Goal: Complete application form

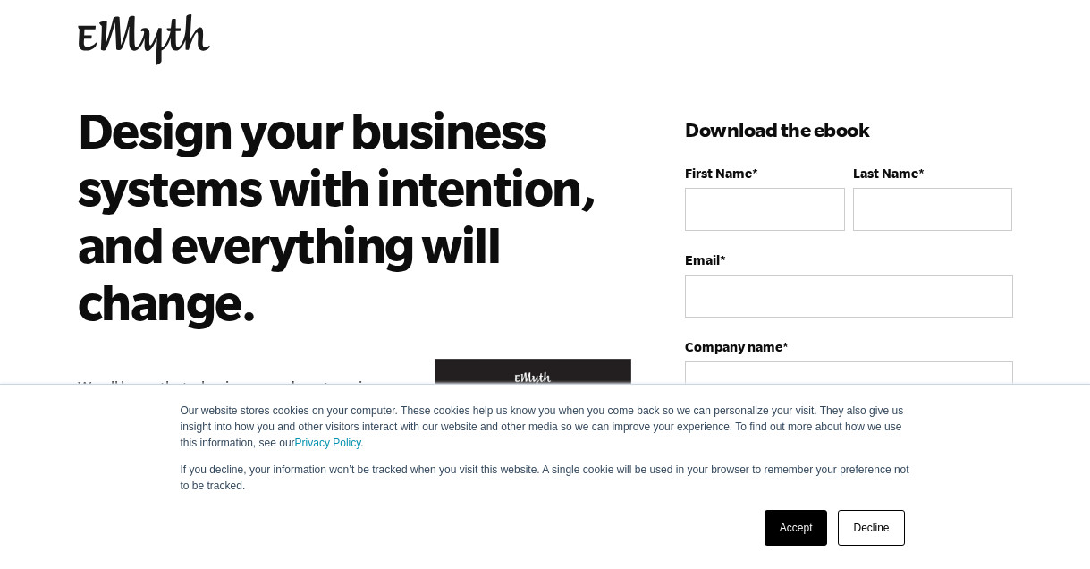
scroll to position [37, 0]
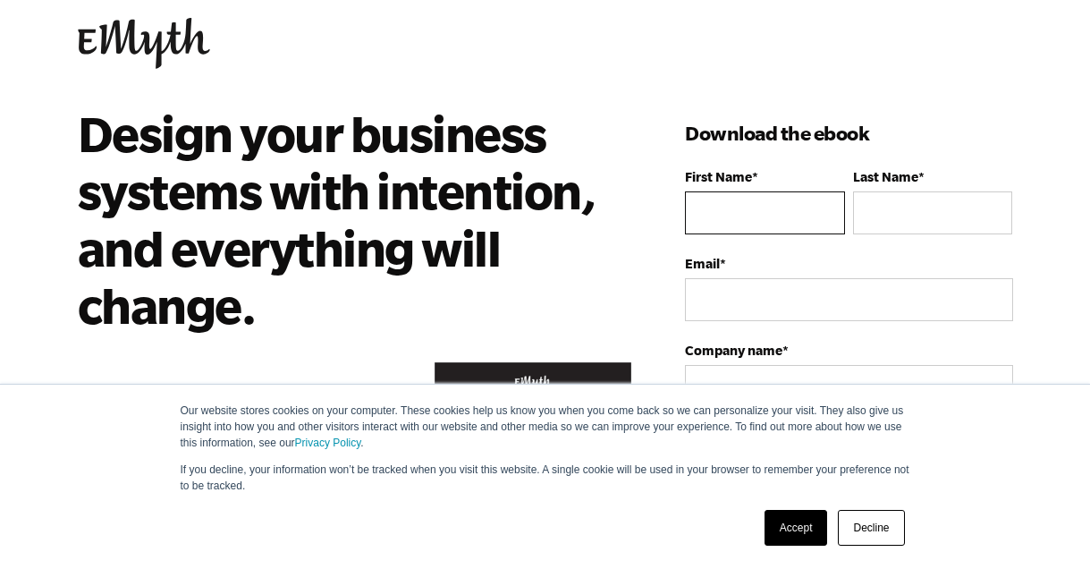
click at [753, 204] on input "First Name *" at bounding box center [764, 212] width 159 height 43
type input "Christian"
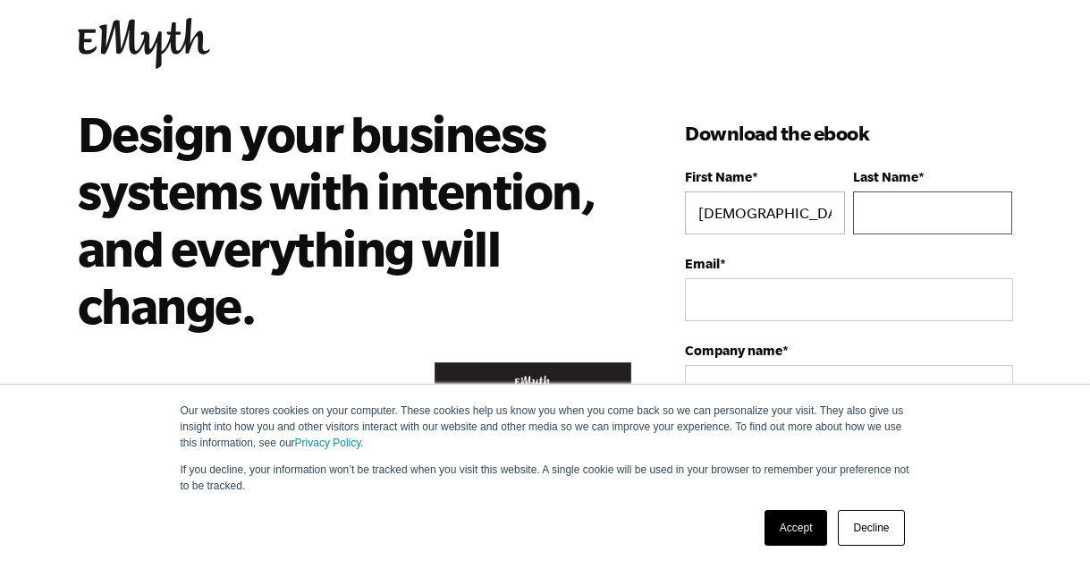
type input "Beal"
type input "ChristianDBeal@gmail.com"
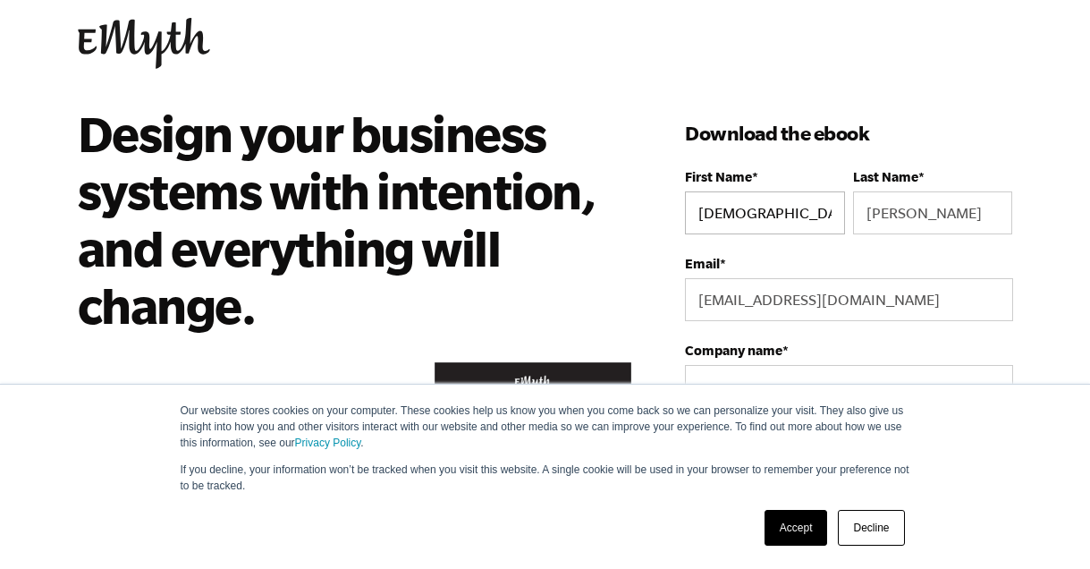
select select "United States"
type input "16037819398"
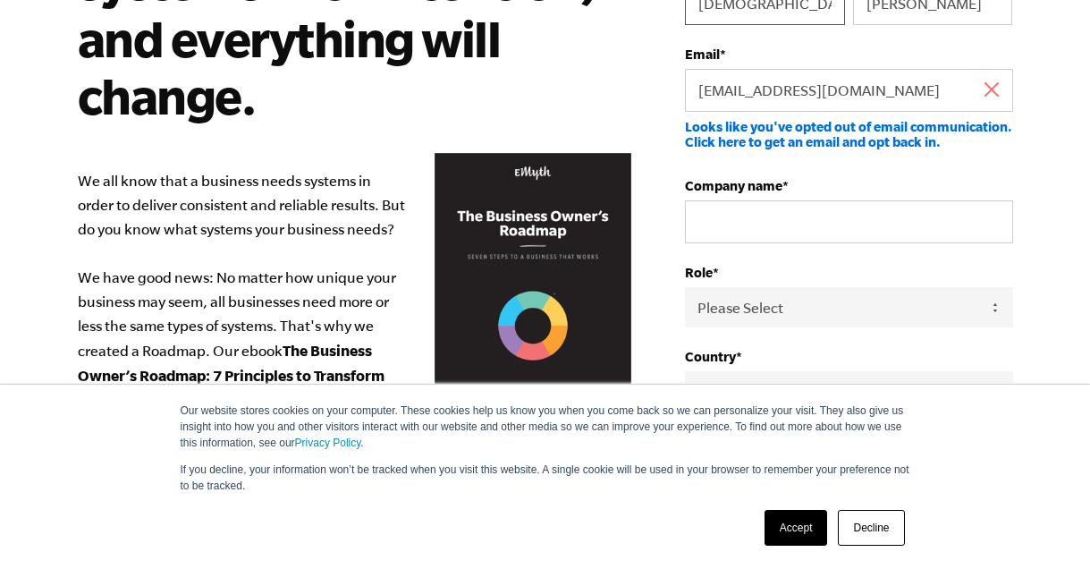
scroll to position [255, 0]
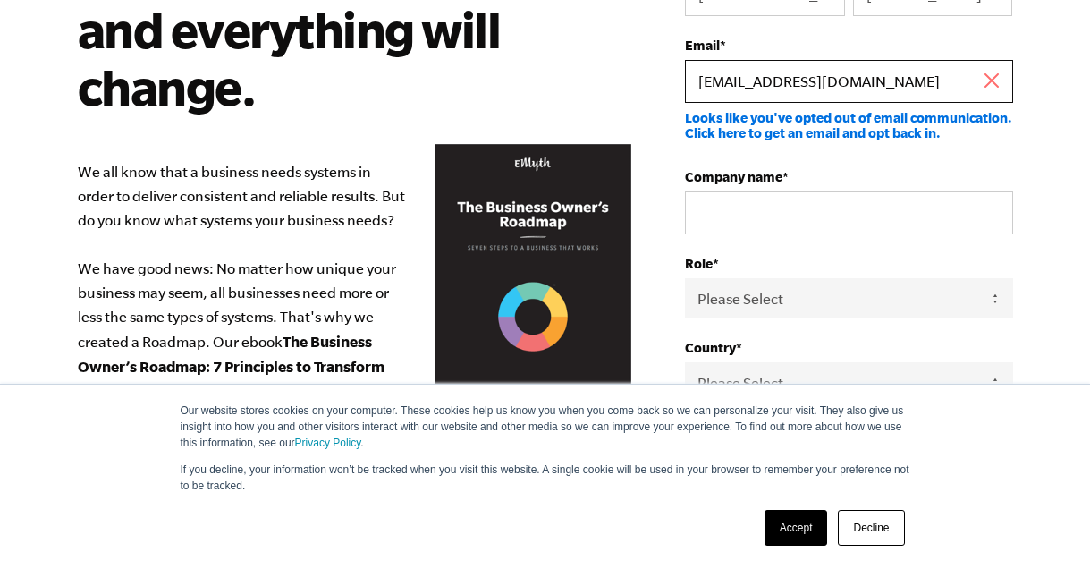
drag, startPoint x: 799, startPoint y: 81, endPoint x: 737, endPoint y: 84, distance: 61.8
click at [737, 84] on input "ChristianDBeal@gmail.com" at bounding box center [848, 81] width 327 height 43
click at [789, 94] on input "ChristianDBeal@gmail.com" at bounding box center [848, 81] width 327 height 43
drag, startPoint x: 798, startPoint y: 83, endPoint x: 734, endPoint y: 86, distance: 63.5
click at [734, 86] on input "ChristianDBeal@gmail.com" at bounding box center [848, 81] width 327 height 43
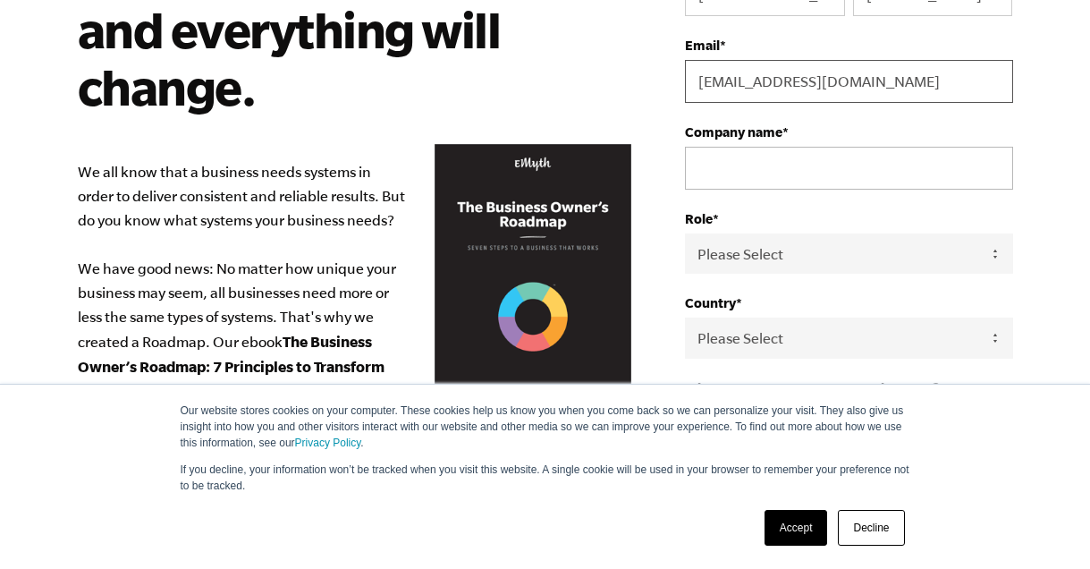
type input "ChrisBealNH@gmail.com"
click at [736, 155] on input "Company name *" at bounding box center [848, 168] width 327 height 43
type input "Company"
click at [763, 260] on select "Please Select Owner Partner / Co-Owner Executive Employee / Other" at bounding box center [848, 253] width 327 height 40
select select "Executive"
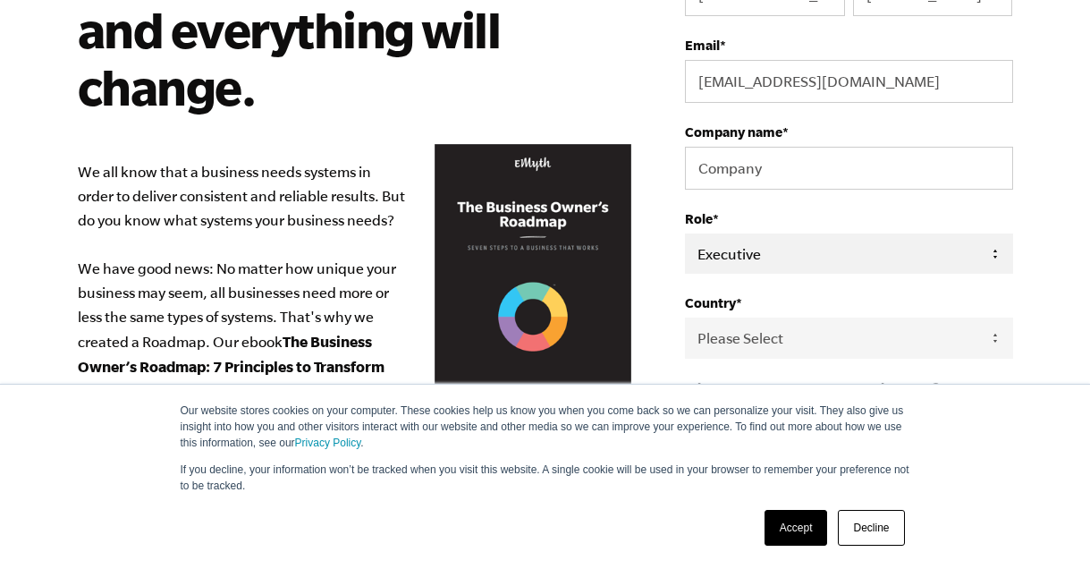
click at [685, 234] on select "Please Select Owner Partner / Co-Owner Executive Employee / Other" at bounding box center [848, 253] width 327 height 40
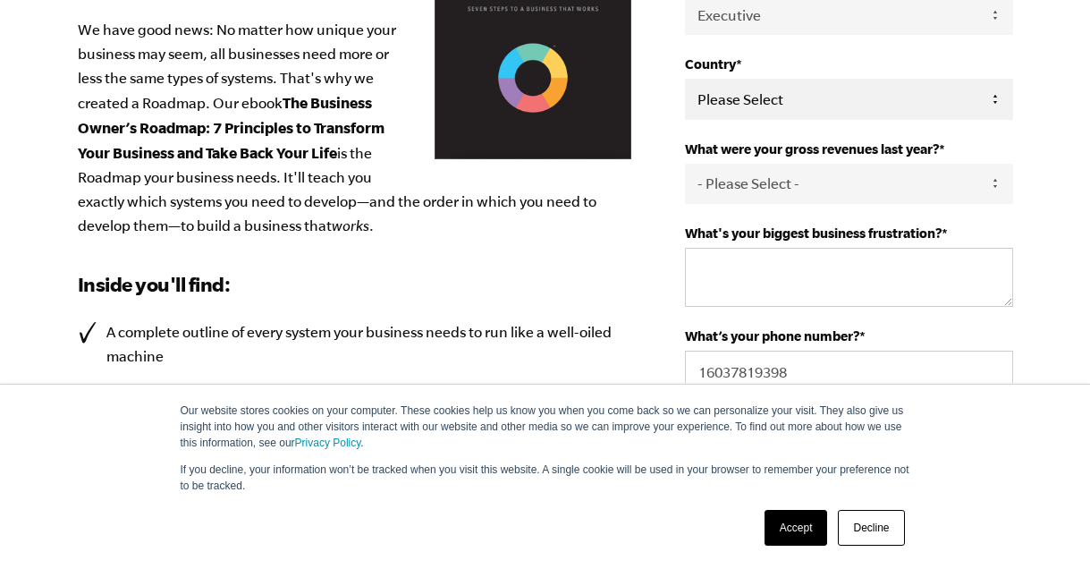
scroll to position [503, 0]
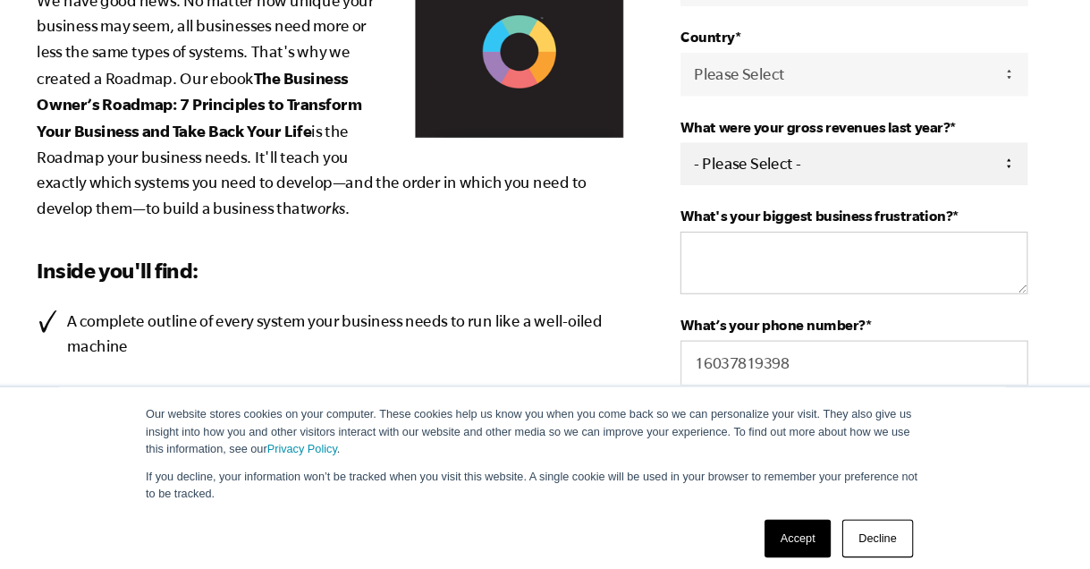
click at [772, 173] on select "- Please Select - 0-75K 76-150K 151-275K 276-500K 501-750K 751-1M 1-2.5M 2.5-5M…" at bounding box center [848, 174] width 327 height 40
select select "5-10M"
click at [685, 156] on select "- Please Select - 0-75K 76-150K 151-275K 276-500K 501-750K 751-1M 1-2.5M 2.5-5M…" at bounding box center [848, 174] width 327 height 40
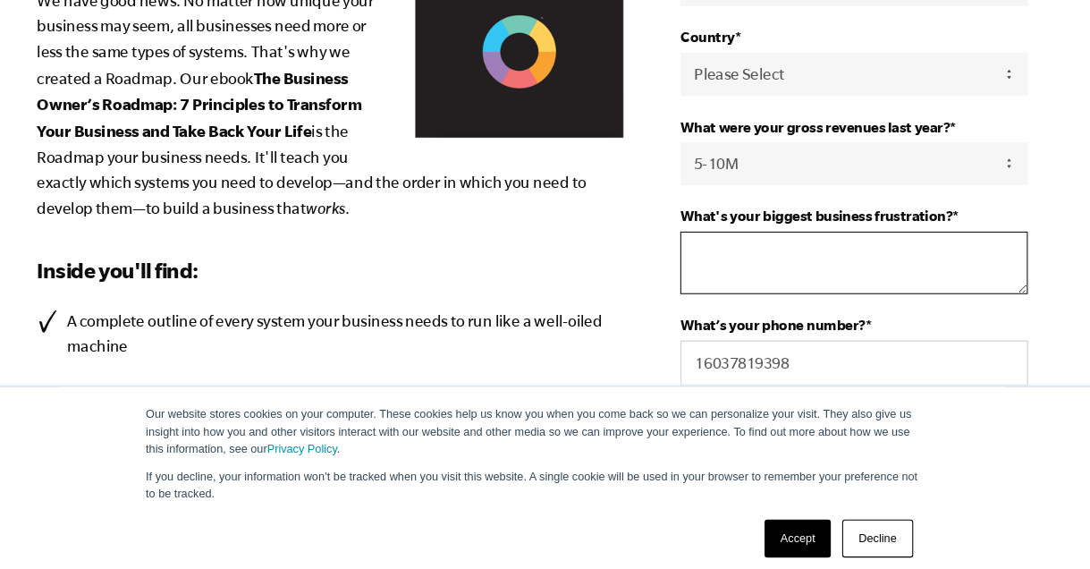
click at [755, 280] on textarea "What's your biggest business frustration? *" at bounding box center [848, 267] width 327 height 59
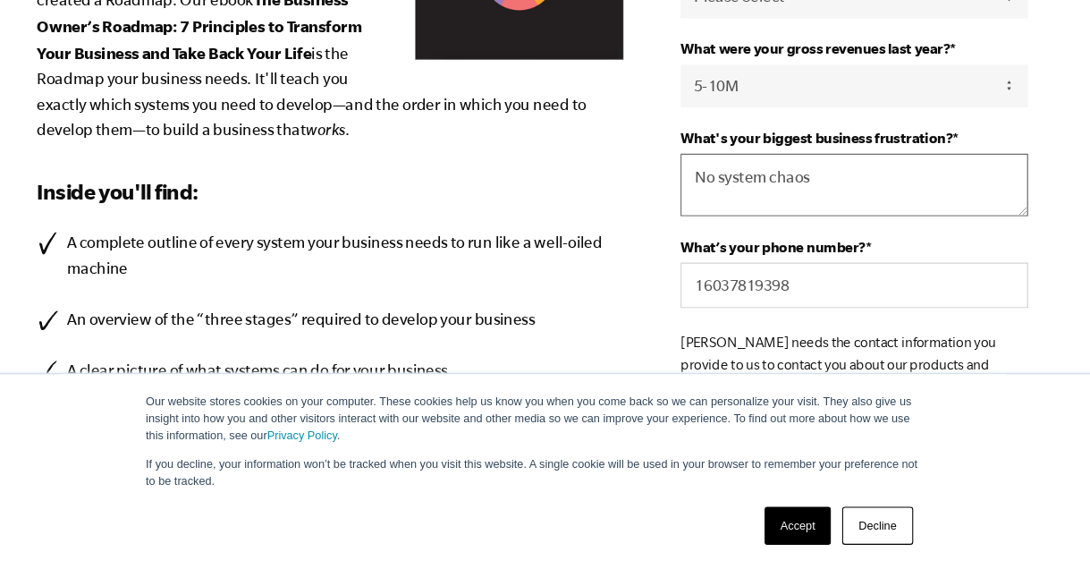
scroll to position [568, 0]
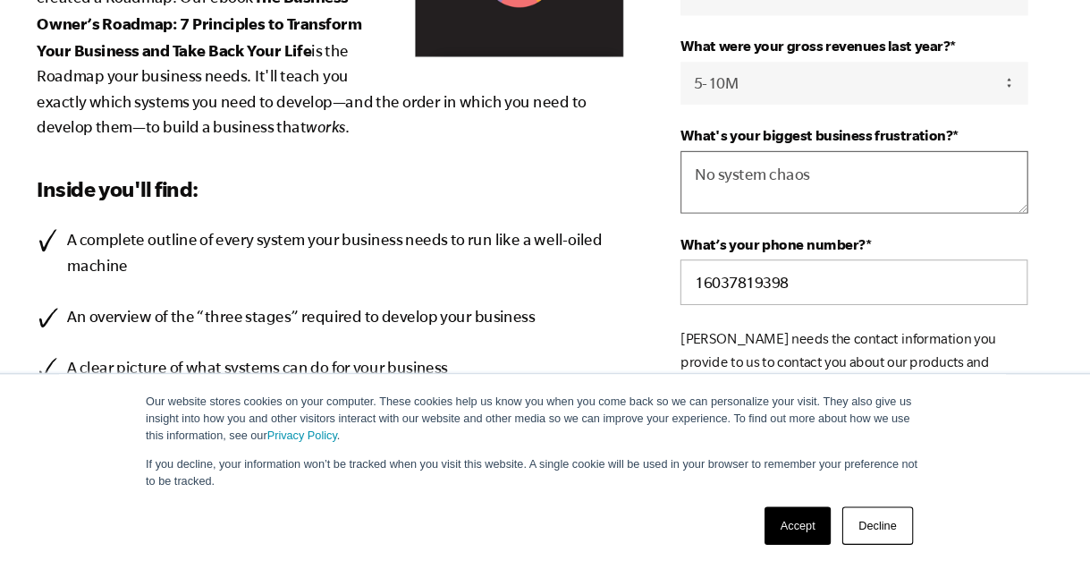
type textarea "No system chaos"
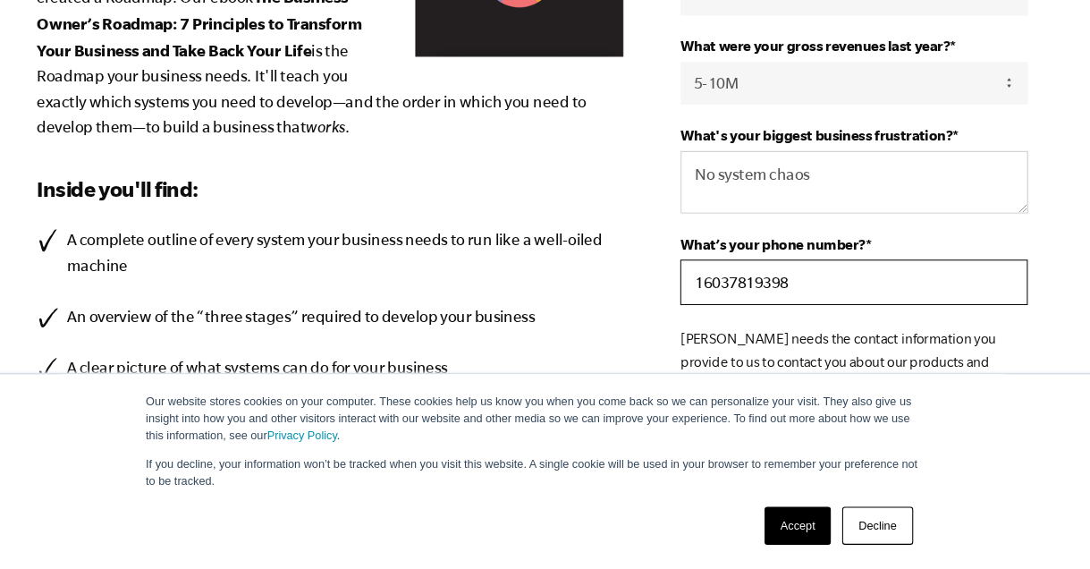
drag, startPoint x: 732, startPoint y: 304, endPoint x: 709, endPoint y: 308, distance: 23.5
click at [709, 308] on input "16037819398" at bounding box center [848, 297] width 327 height 43
drag, startPoint x: 760, startPoint y: 303, endPoint x: 733, endPoint y: 305, distance: 26.9
click at [733, 305] on input "13067819398" at bounding box center [848, 297] width 327 height 43
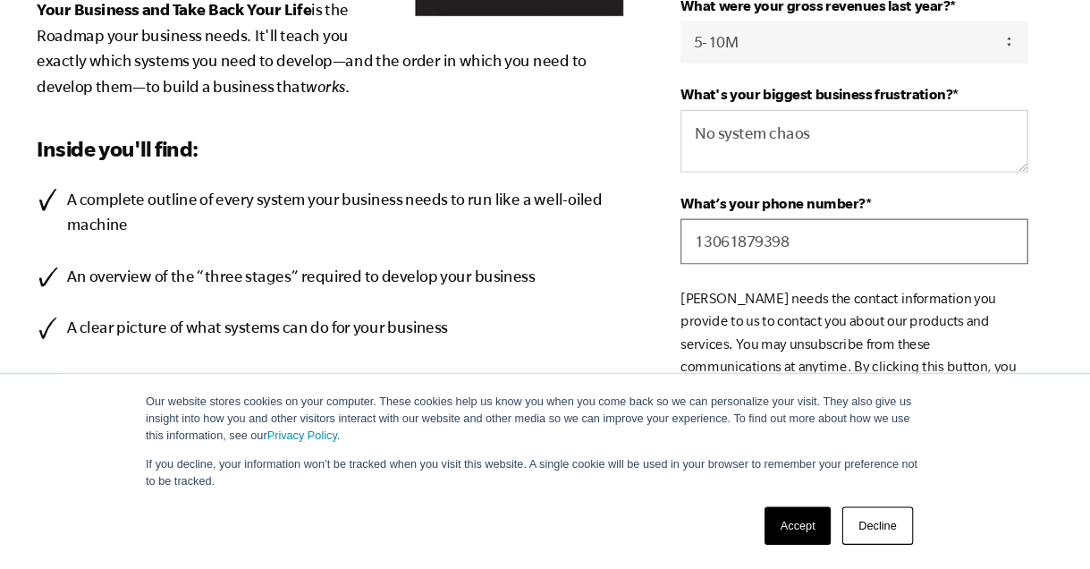
scroll to position [619, 0]
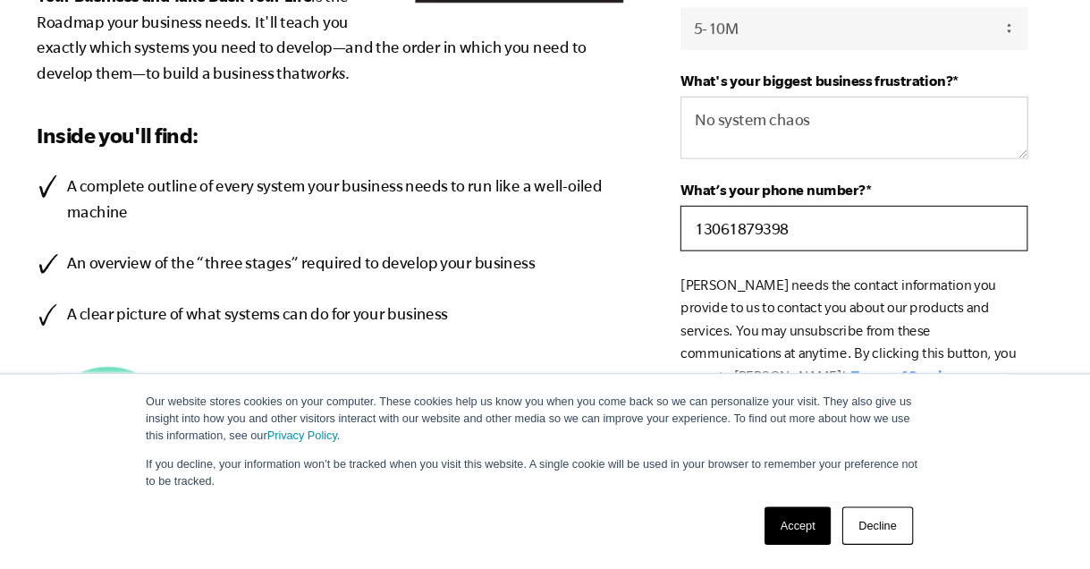
drag, startPoint x: 797, startPoint y: 252, endPoint x: 759, endPoint y: 255, distance: 37.7
click at [759, 255] on input "13061879398" at bounding box center [848, 246] width 327 height 43
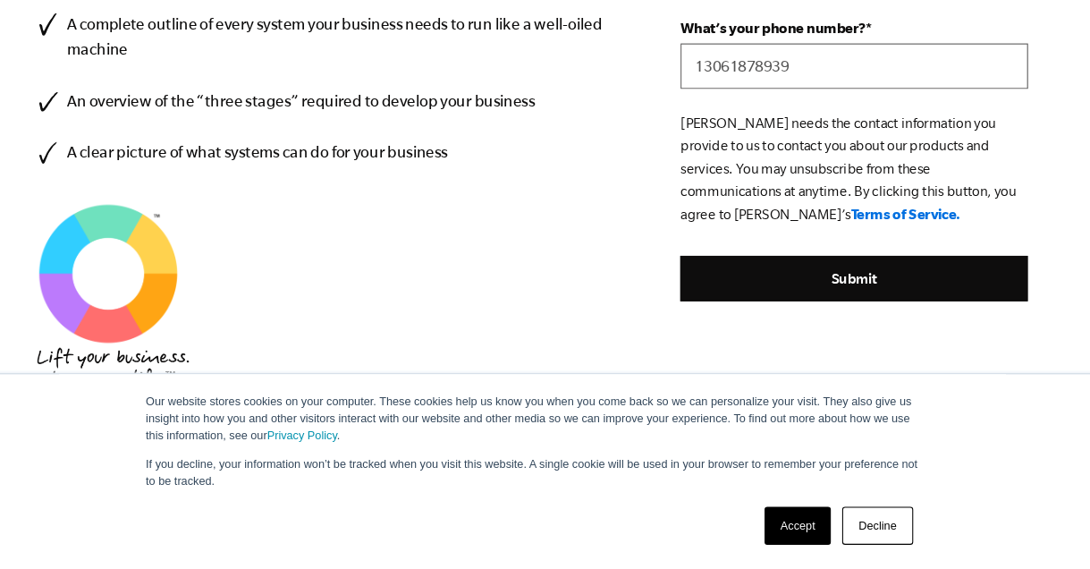
scroll to position [780, 0]
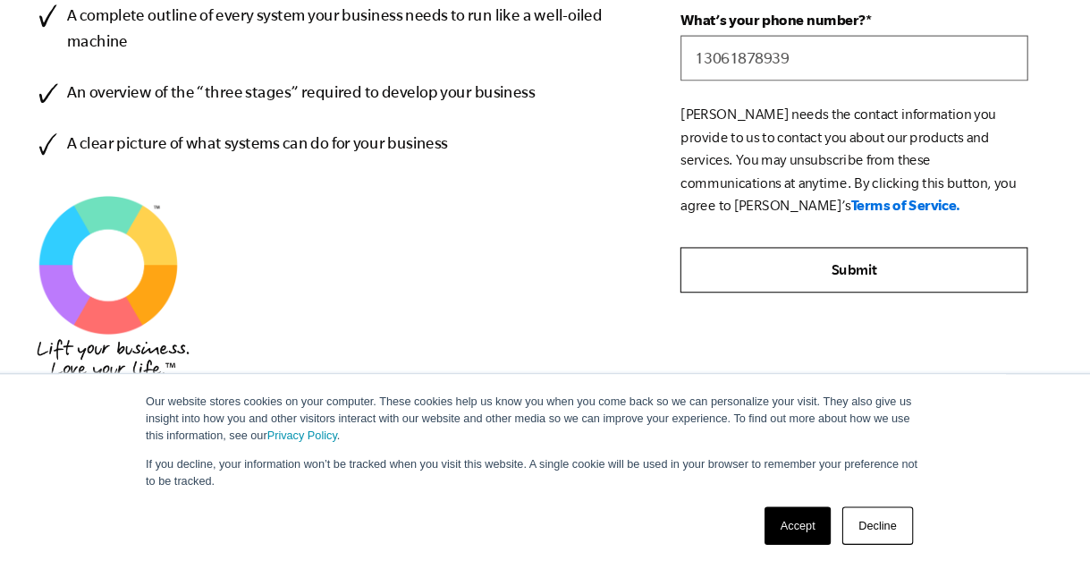
type input "13061878939"
click at [859, 290] on input "Submit" at bounding box center [848, 286] width 327 height 43
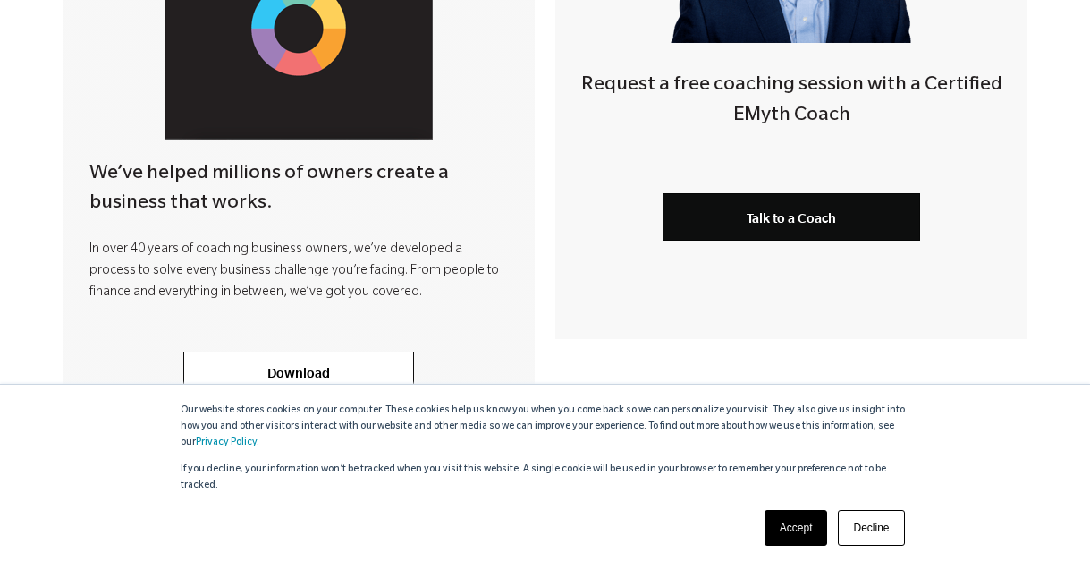
scroll to position [651, 0]
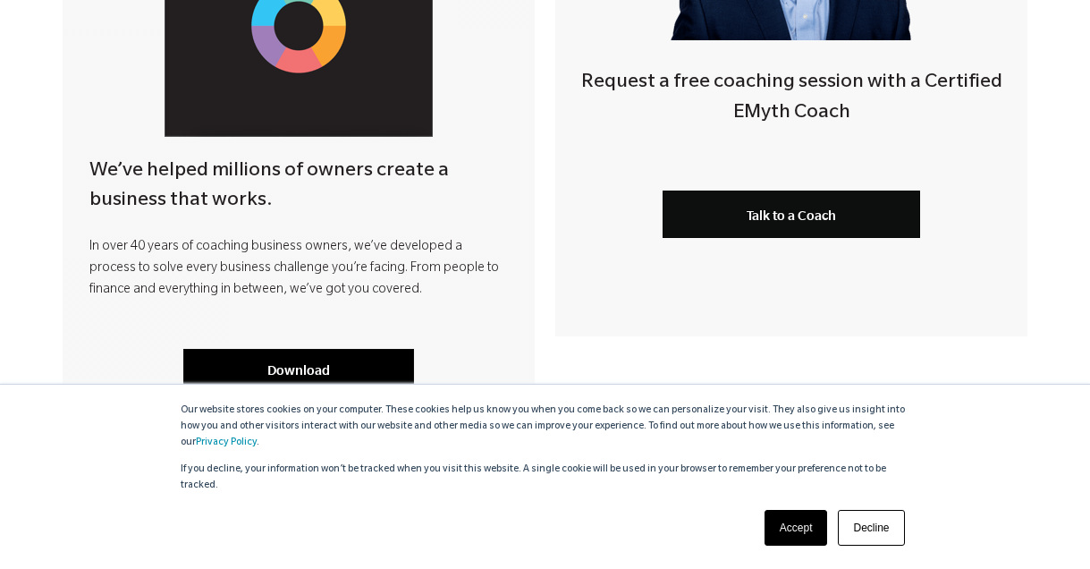
click at [285, 376] on link "Download" at bounding box center [298, 370] width 231 height 43
